Goal: Task Accomplishment & Management: Complete application form

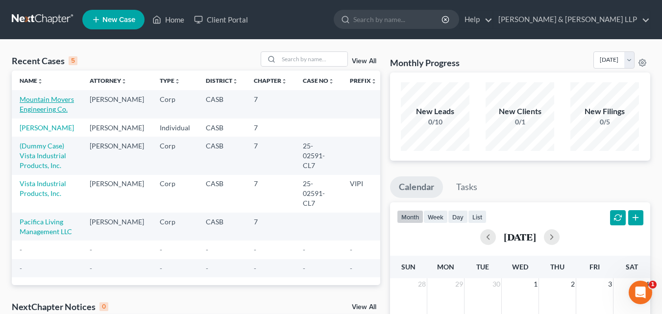
click at [28, 106] on link "Mountain Movers Engineering Co." at bounding box center [47, 104] width 54 height 18
select select "10"
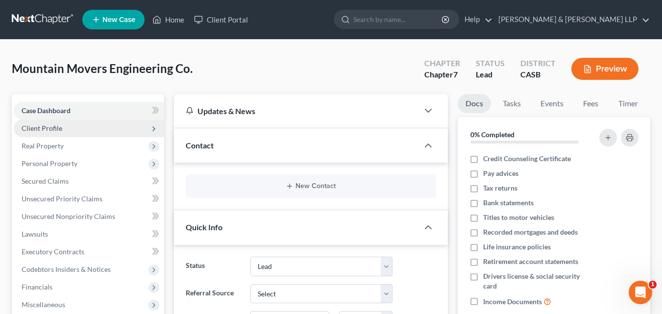
click at [44, 130] on span "Client Profile" at bounding box center [42, 128] width 41 height 8
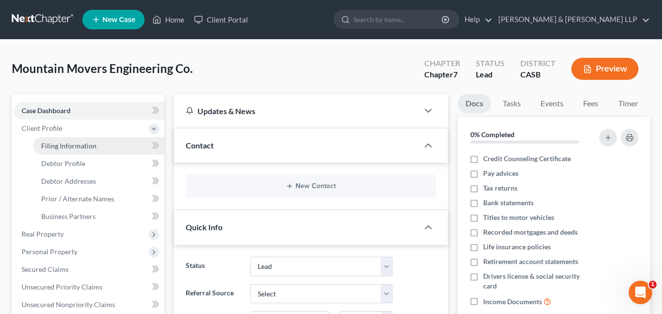
click at [51, 145] on span "Filing Information" at bounding box center [68, 146] width 55 height 8
select select "3"
select select "2"
select select "0"
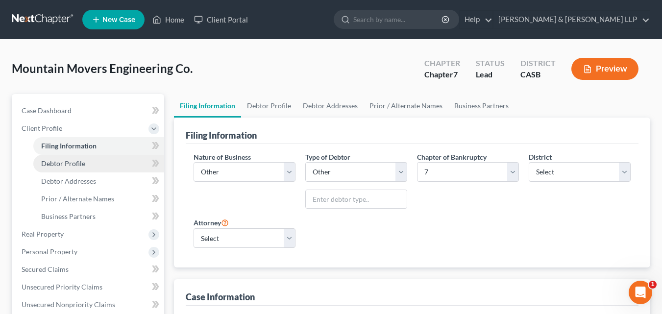
click at [63, 166] on span "Debtor Profile" at bounding box center [63, 163] width 44 height 8
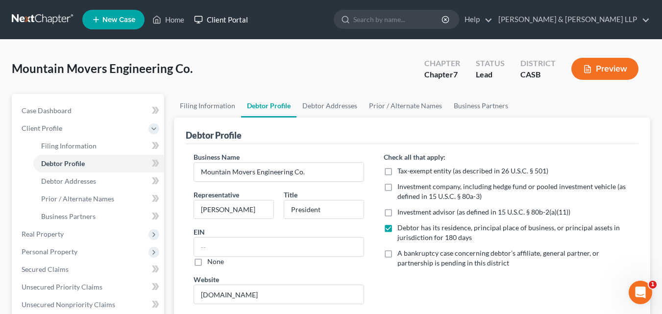
click at [216, 16] on link "Client Portal" at bounding box center [221, 20] width 64 height 18
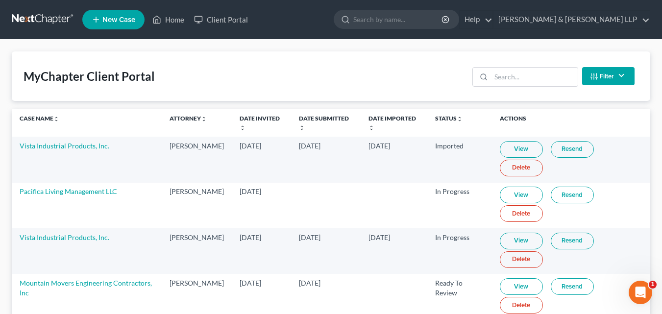
click at [516, 287] on link "View" at bounding box center [521, 286] width 43 height 17
